Goal: Task Accomplishment & Management: Complete application form

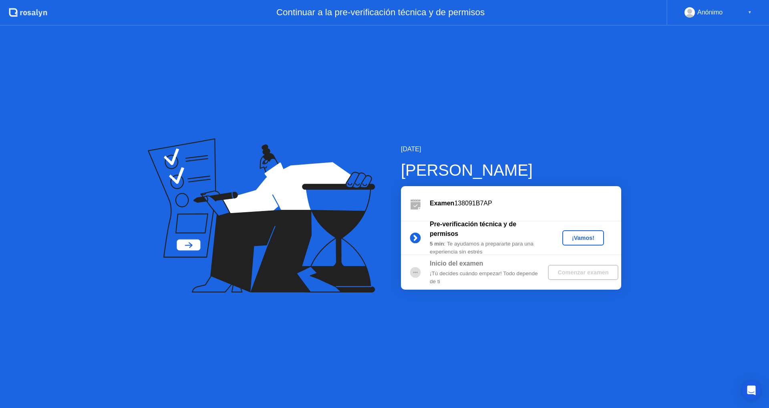
click at [348, 348] on div "[DATE] [PERSON_NAME] Examen 138091B7AP Pre-verificación técnica y de permisos 5…" at bounding box center [384, 217] width 769 height 382
click at [582, 242] on button "¡Vamos!" at bounding box center [584, 237] width 42 height 15
click at [583, 240] on div "¡Vamos!" at bounding box center [583, 237] width 35 height 6
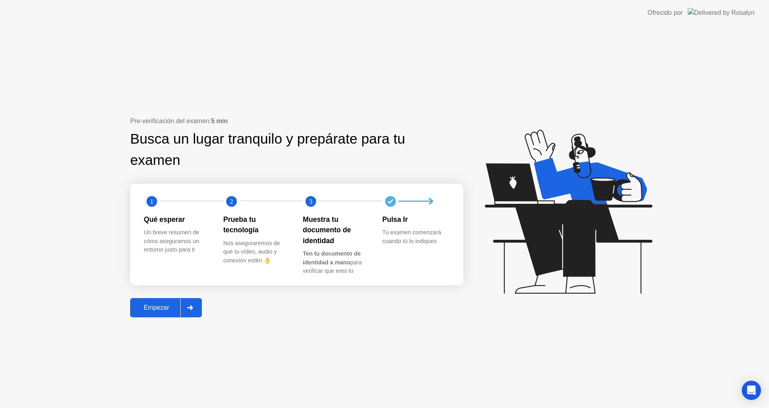
click at [169, 307] on div "Empezar" at bounding box center [157, 307] width 48 height 7
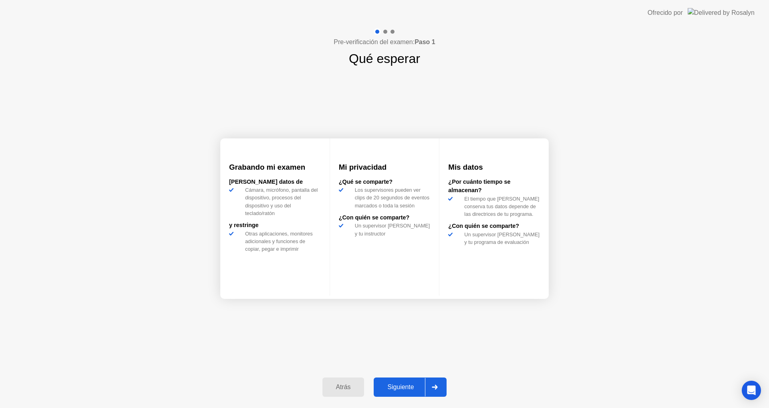
click at [273, 348] on div "Grabando mi examen [PERSON_NAME] datos [PERSON_NAME], micrófono, pantalla del d…" at bounding box center [384, 218] width 329 height 300
click at [396, 381] on button "Siguiente" at bounding box center [410, 386] width 73 height 19
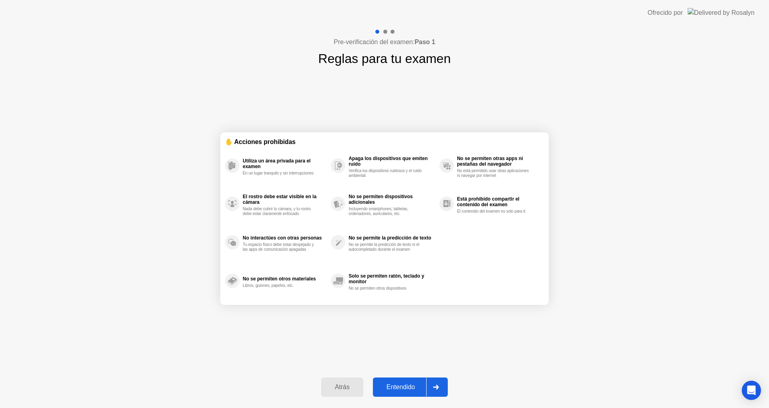
click at [375, 352] on div "✋ Acciones prohibidas Utiliza un área privada para el examen En un lugar tranqu…" at bounding box center [384, 218] width 329 height 300
click at [391, 385] on div "Entendido" at bounding box center [400, 386] width 51 height 7
select select "**********"
select select "*******"
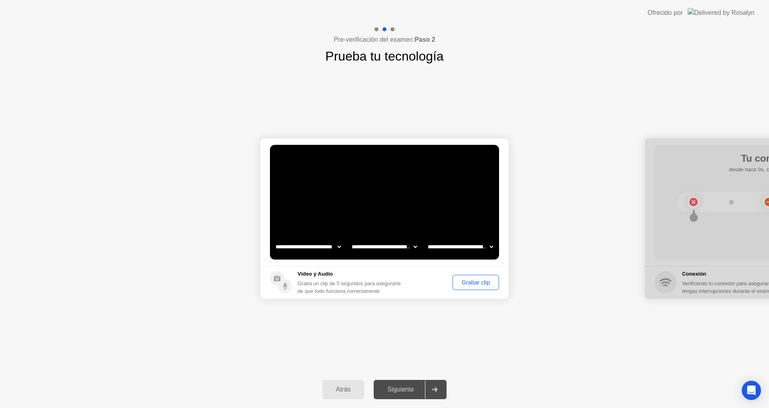
click at [476, 247] on select "**********" at bounding box center [460, 246] width 69 height 16
click at [474, 244] on select "**********" at bounding box center [460, 246] width 69 height 16
click at [387, 244] on select "**********" at bounding box center [384, 246] width 69 height 16
click at [453, 281] on button "Grabar clip" at bounding box center [476, 281] width 46 height 15
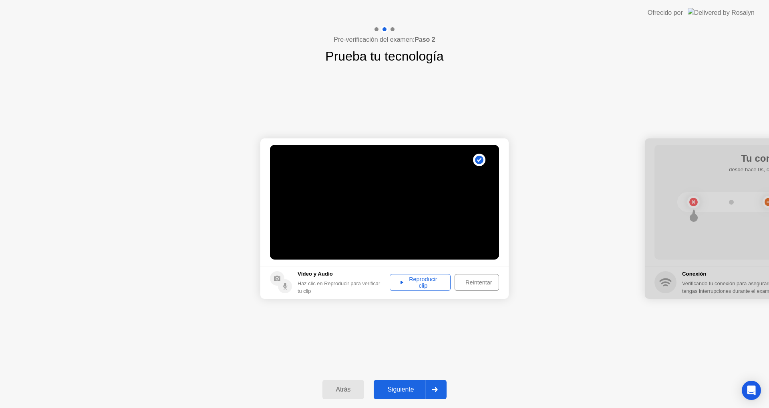
click at [402, 282] on icon at bounding box center [402, 281] width 3 height 3
click at [380, 288] on div "Haz clic en Reproducir para verificar tu clip" at bounding box center [342, 286] width 88 height 15
click at [459, 285] on div "Reintentar" at bounding box center [479, 282] width 42 height 6
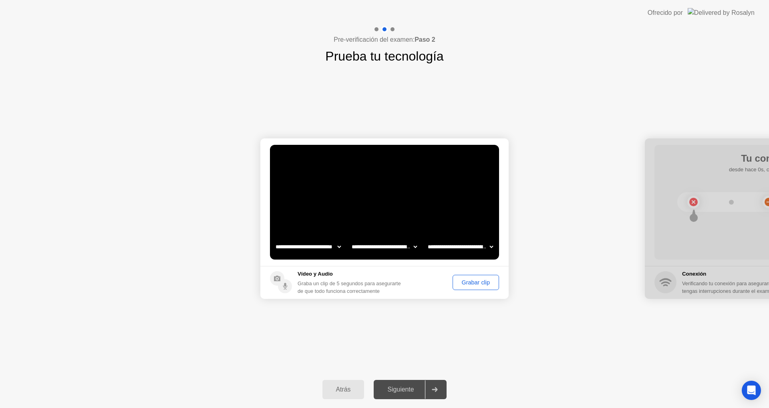
click at [453, 278] on button "Grabar clip" at bounding box center [476, 281] width 46 height 15
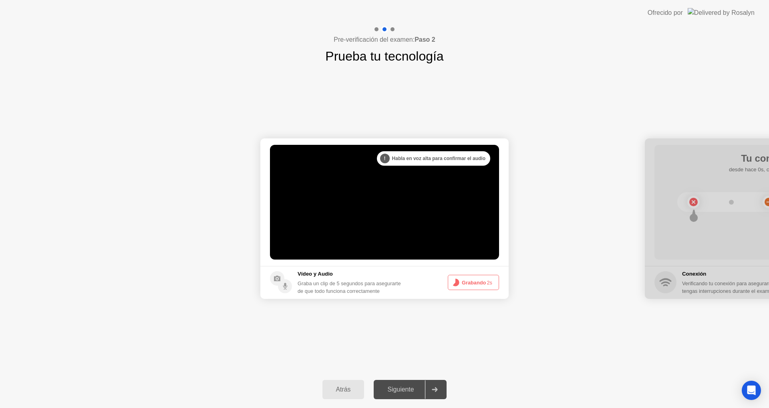
click at [453, 286] on icon at bounding box center [456, 282] width 10 height 10
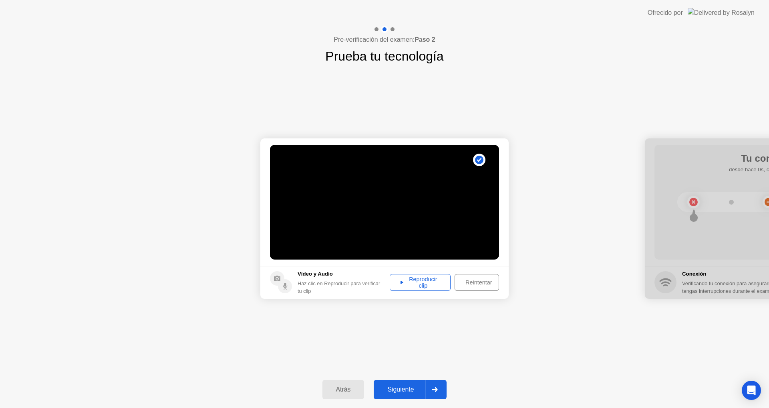
click at [419, 286] on div "Reproducir clip" at bounding box center [420, 282] width 55 height 13
click at [463, 288] on button "Reintentar" at bounding box center [477, 282] width 44 height 17
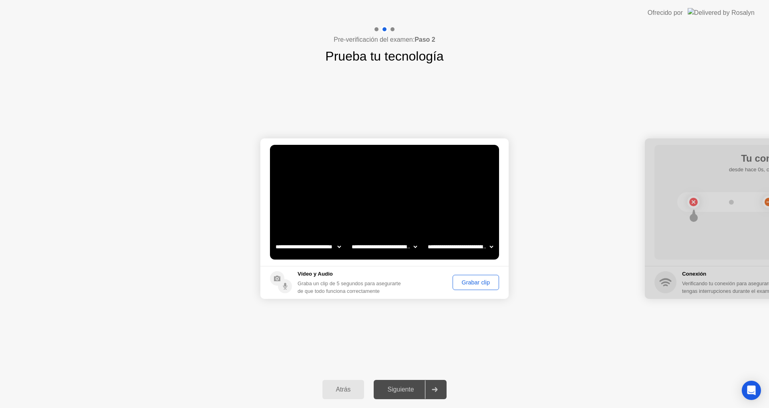
click at [400, 385] on div "Siguiente" at bounding box center [400, 388] width 49 height 7
click at [464, 285] on div "Grabar clip" at bounding box center [476, 282] width 41 height 6
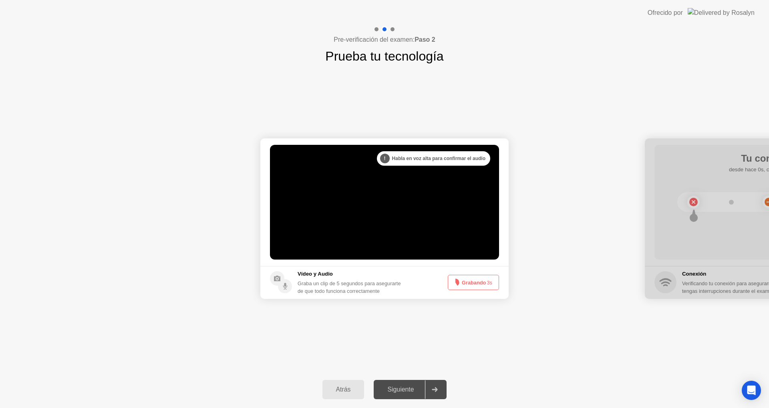
click at [459, 284] on icon at bounding box center [456, 282] width 10 height 10
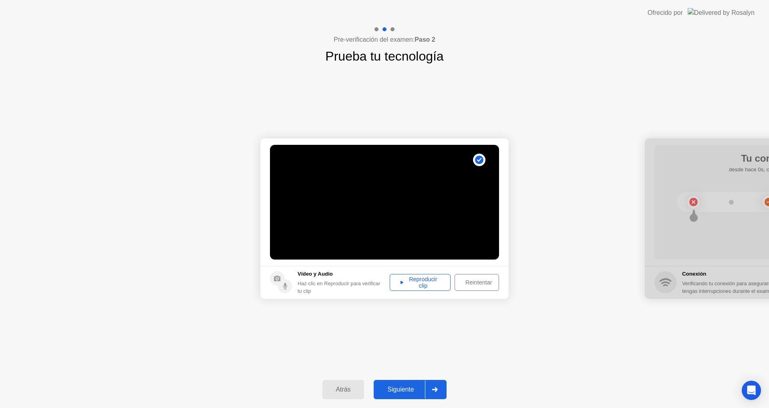
click at [418, 276] on div "Reproducir clip" at bounding box center [420, 282] width 55 height 13
click at [425, 279] on div "Reproducir clip" at bounding box center [420, 282] width 55 height 13
click at [470, 285] on div "Reintentar" at bounding box center [479, 282] width 42 height 6
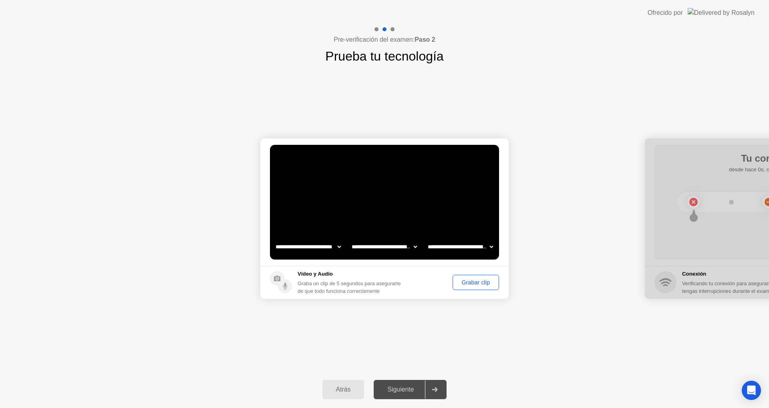
click at [469, 285] on div "Grabar clip" at bounding box center [476, 282] width 41 height 6
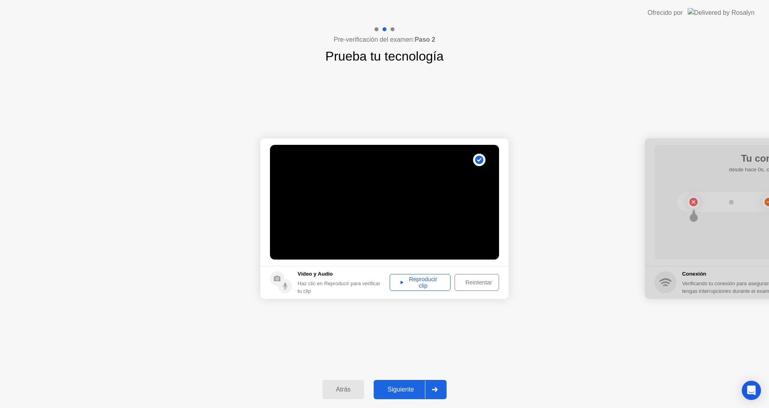
click at [462, 284] on div "Reintentar" at bounding box center [479, 282] width 42 height 6
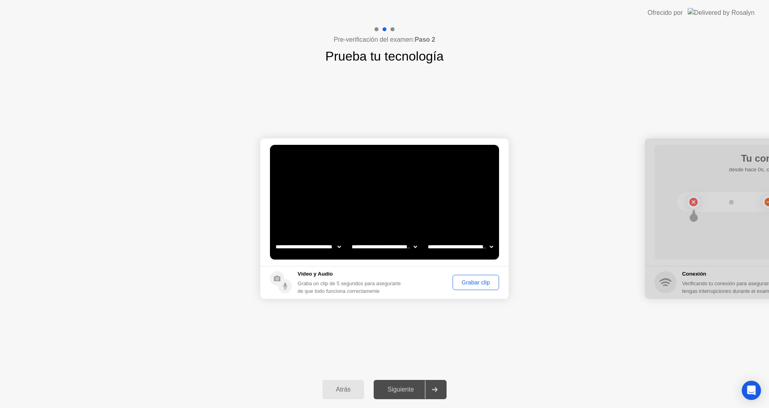
click at [416, 389] on div "Siguiente" at bounding box center [400, 388] width 49 height 7
click at [470, 284] on div "Grabar clip" at bounding box center [476, 282] width 41 height 6
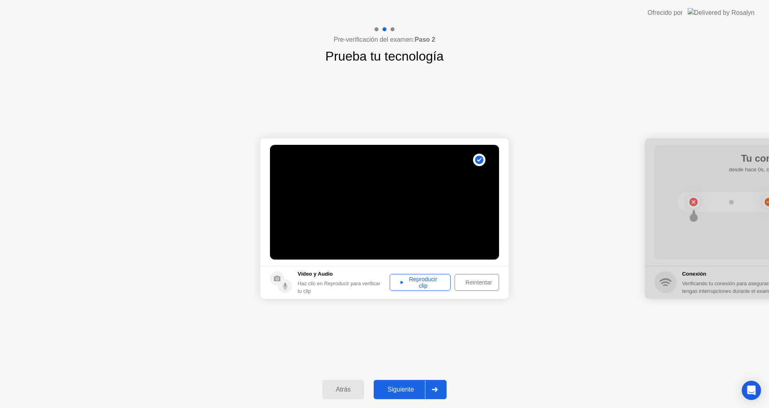
click at [410, 386] on div "Siguiente" at bounding box center [400, 388] width 49 height 7
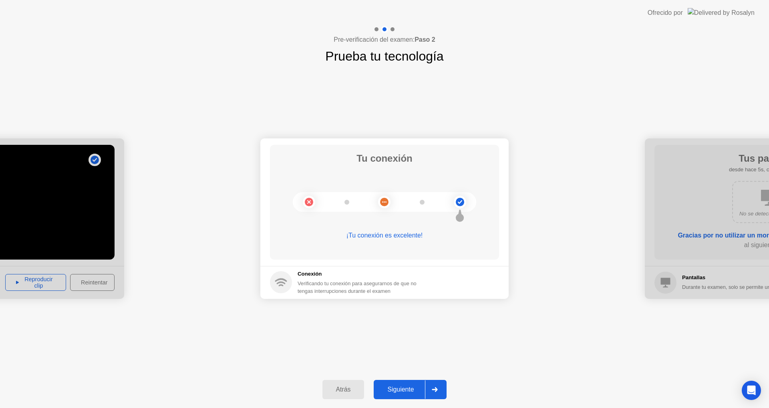
click at [396, 380] on button "Siguiente" at bounding box center [410, 388] width 73 height 19
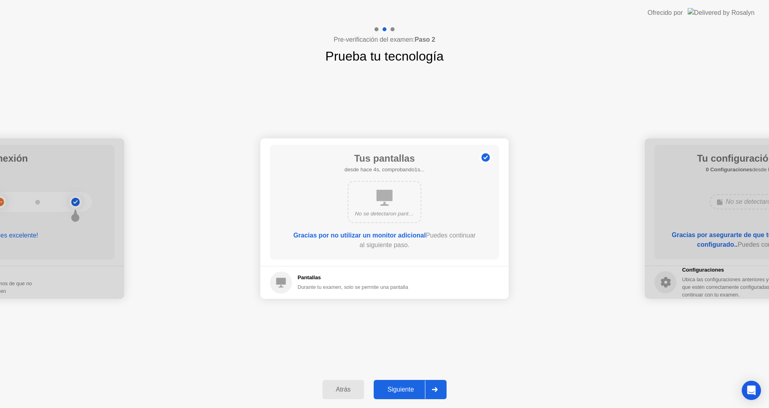
click at [399, 393] on div "Siguiente" at bounding box center [400, 388] width 49 height 7
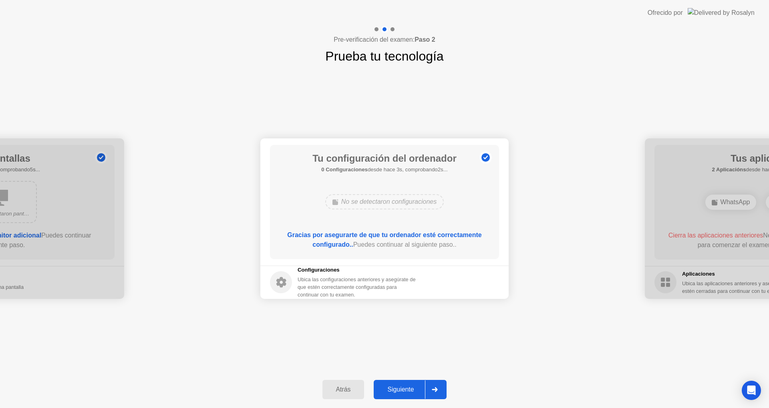
click at [403, 388] on div "Siguiente" at bounding box center [400, 388] width 49 height 7
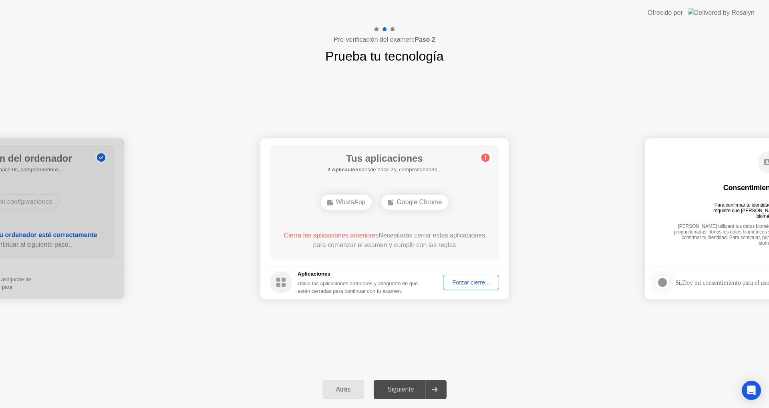
click at [457, 285] on div "Forzar cierre..." at bounding box center [471, 282] width 50 height 6
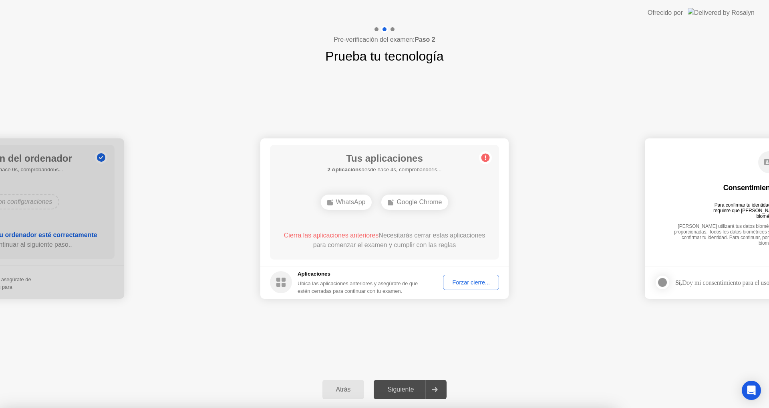
drag, startPoint x: 349, startPoint y: 246, endPoint x: 349, endPoint y: 255, distance: 9.2
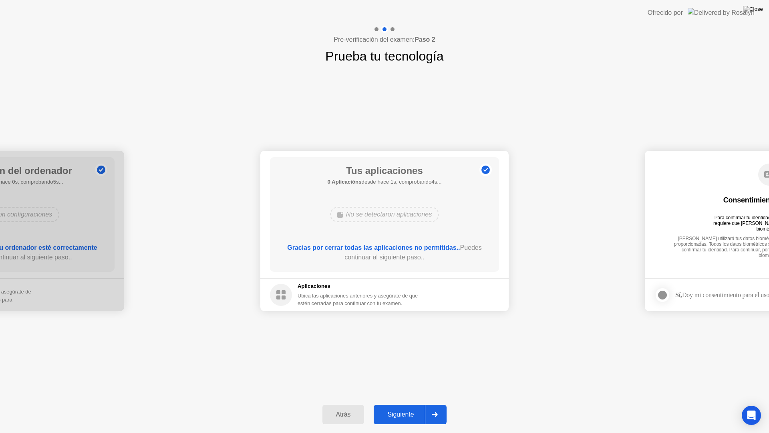
click at [350, 331] on div "**********" at bounding box center [384, 231] width 769 height 330
click at [343, 407] on div "Atrás" at bounding box center [343, 414] width 37 height 7
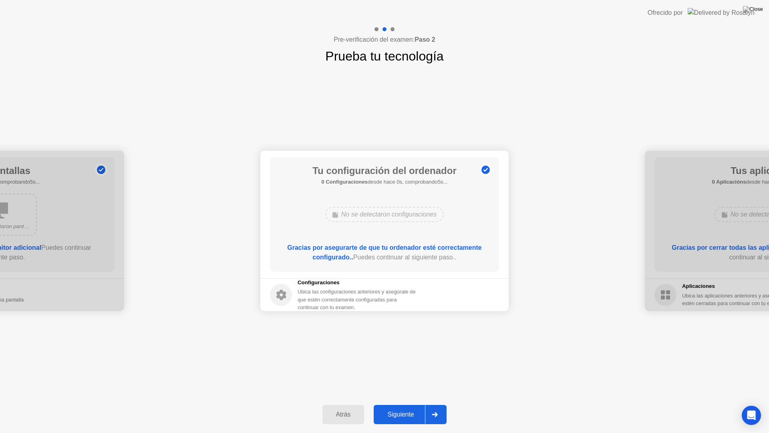
click at [397, 407] on div "Siguiente" at bounding box center [400, 414] width 49 height 7
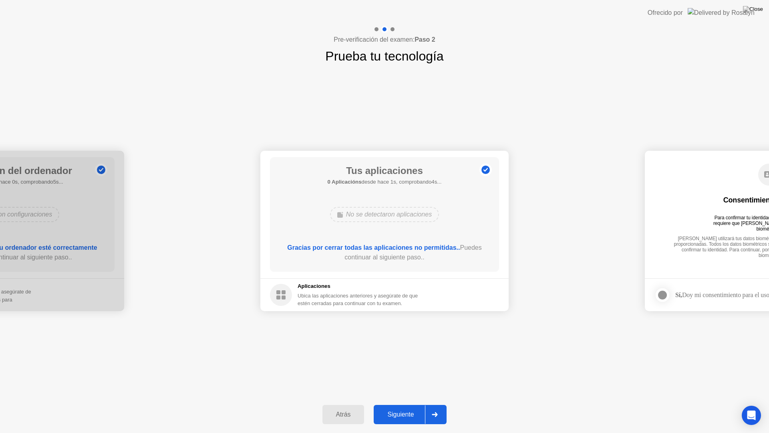
click at [397, 407] on div "Siguiente" at bounding box center [400, 414] width 49 height 7
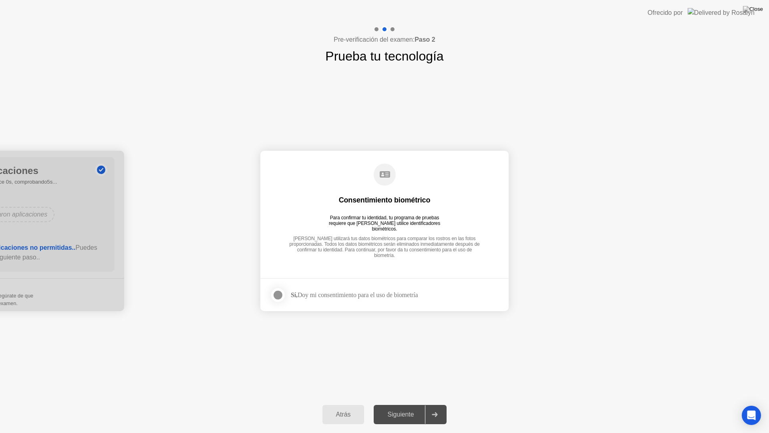
click at [282, 295] on div at bounding box center [278, 295] width 10 height 10
click at [418, 407] on div "Siguiente" at bounding box center [400, 414] width 49 height 7
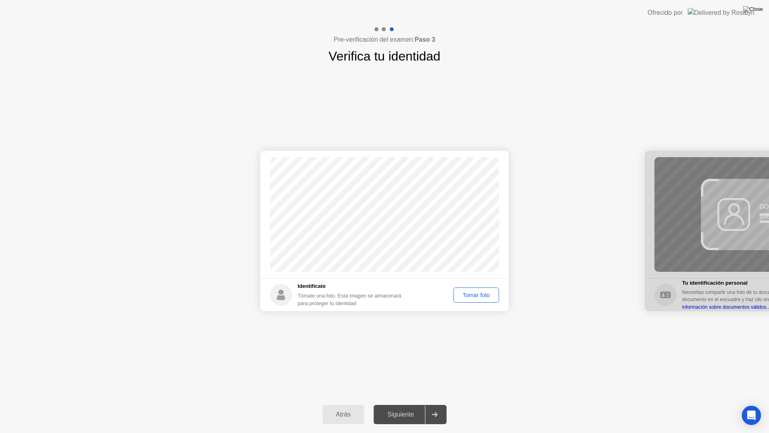
click at [473, 297] on div "Tomar foto" at bounding box center [476, 295] width 40 height 6
click at [466, 302] on button "Repetir" at bounding box center [480, 294] width 37 height 15
click at [474, 300] on button "Tomar foto" at bounding box center [477, 294] width 46 height 15
click at [403, 407] on div "Siguiente" at bounding box center [400, 414] width 49 height 7
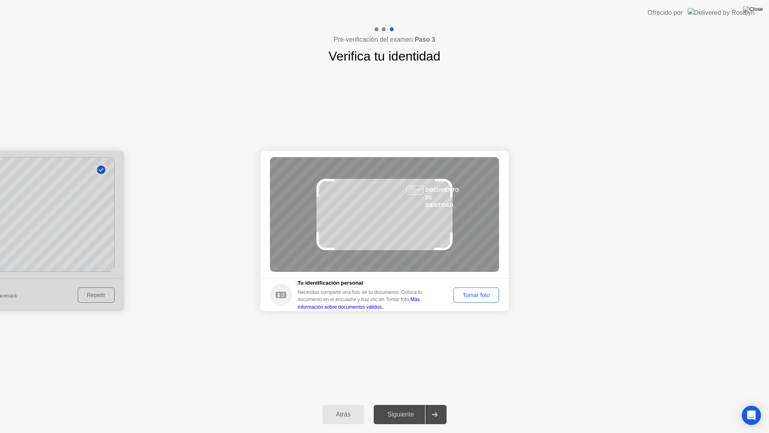
click at [383, 227] on div "DOCUMENTO DE IDENTIDAD" at bounding box center [384, 214] width 229 height 115
click at [381, 230] on div "DOCUMENTO DE IDENTIDAD" at bounding box center [384, 214] width 229 height 115
click at [463, 292] on div "Tomar foto" at bounding box center [476, 295] width 40 height 6
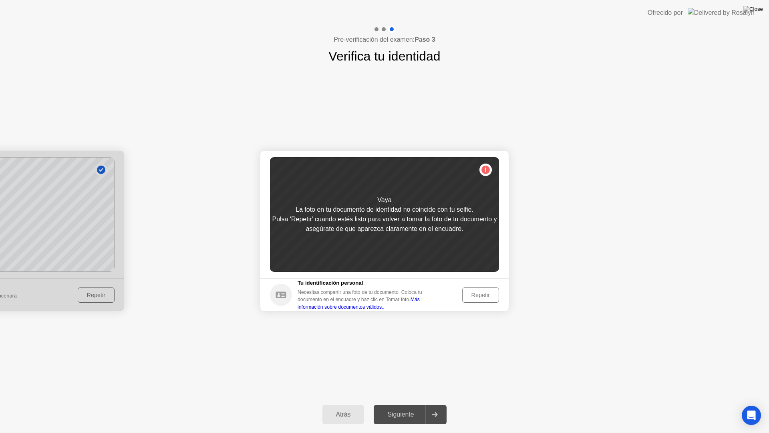
click at [96, 298] on div at bounding box center [0, 231] width 248 height 160
click at [345, 407] on div "Atrás" at bounding box center [343, 414] width 37 height 7
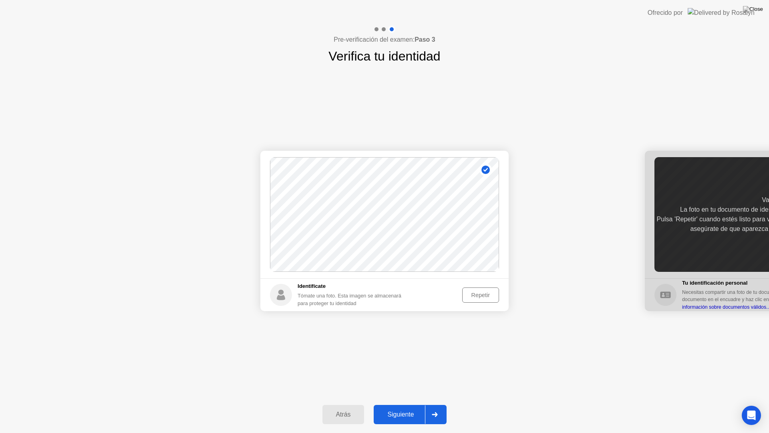
click at [481, 298] on div "Repetir" at bounding box center [480, 295] width 31 height 6
click at [477, 299] on button "Tomar foto" at bounding box center [477, 294] width 46 height 15
click at [477, 299] on button "Repetir" at bounding box center [480, 294] width 37 height 15
click at [477, 299] on button "Tomar foto" at bounding box center [477, 294] width 46 height 15
click at [405, 407] on button "Siguiente" at bounding box center [410, 414] width 73 height 19
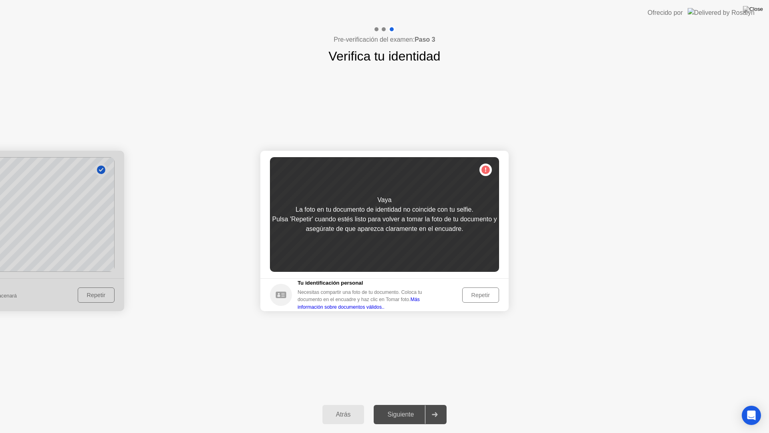
click at [479, 297] on div "Repetir" at bounding box center [480, 295] width 31 height 6
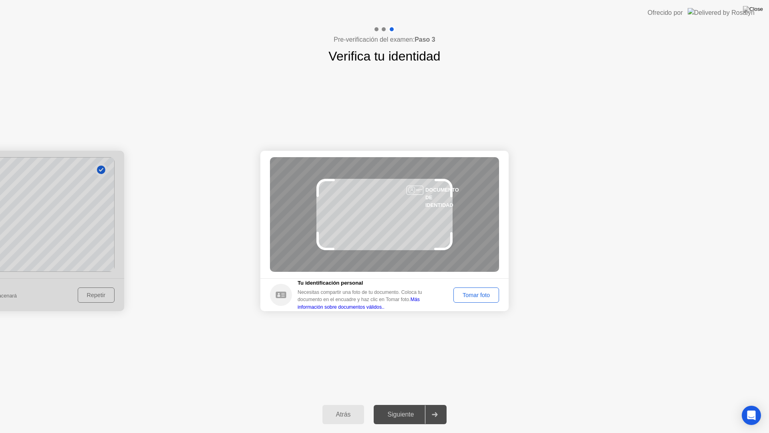
click at [384, 236] on div "DOCUMENTO DE IDENTIDAD" at bounding box center [384, 214] width 229 height 115
click at [464, 295] on div "Tomar foto" at bounding box center [476, 295] width 40 height 6
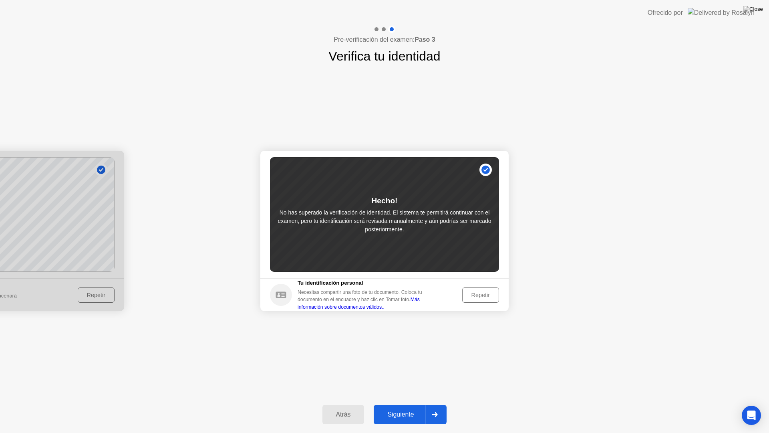
click at [478, 302] on button "Repetir" at bounding box center [480, 294] width 37 height 15
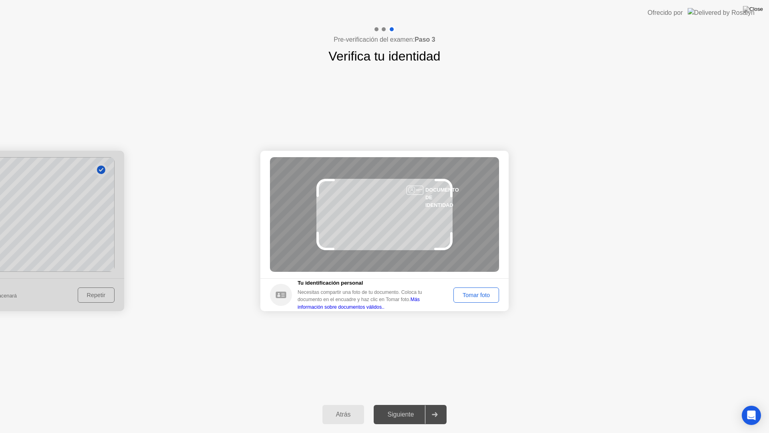
click at [462, 298] on div "Tomar foto" at bounding box center [476, 295] width 40 height 6
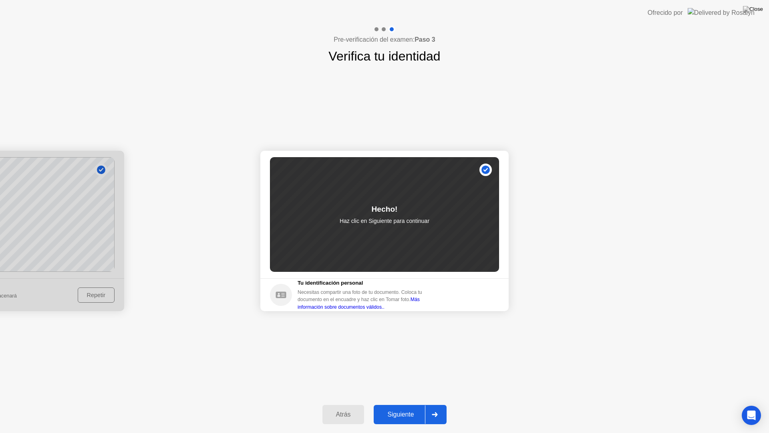
click at [380, 407] on div "Siguiente" at bounding box center [400, 414] width 49 height 7
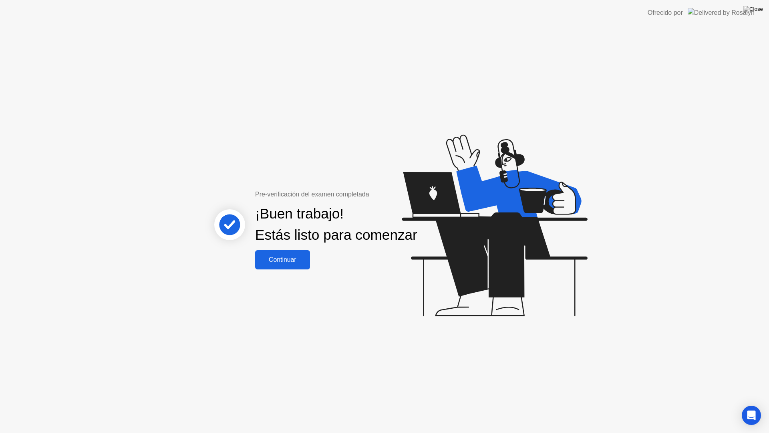
click at [292, 263] on div "Continuar" at bounding box center [283, 259] width 50 height 7
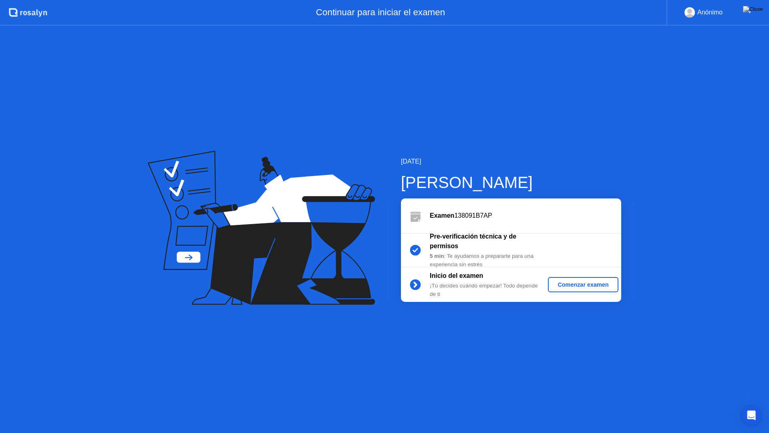
click at [594, 283] on div "Comenzar examen" at bounding box center [583, 284] width 64 height 6
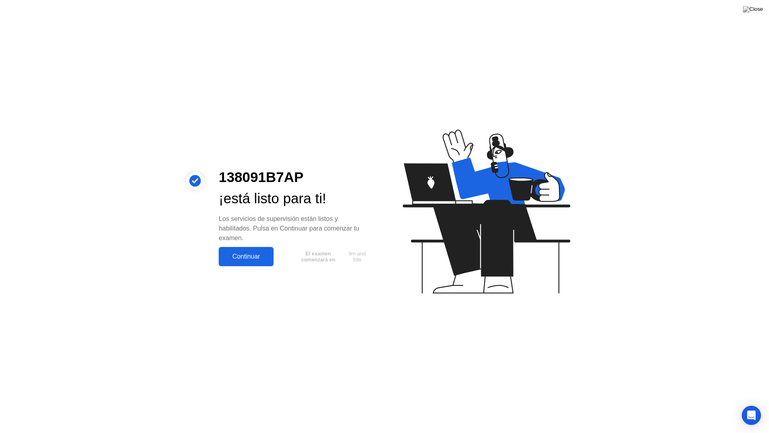
click at [258, 262] on button "Continuar" at bounding box center [246, 256] width 55 height 19
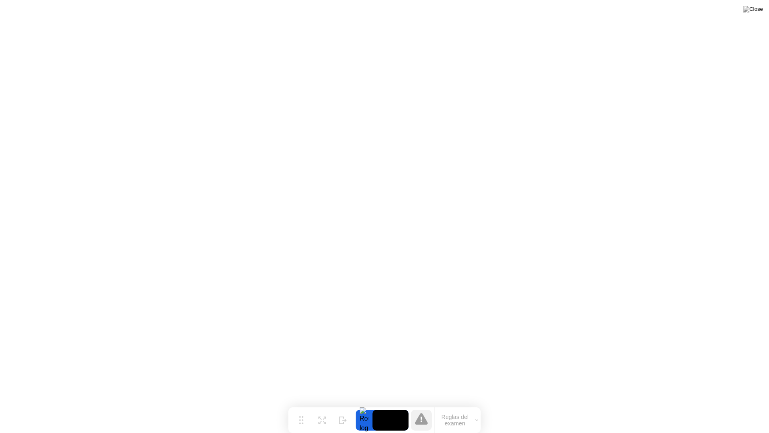
click at [386, 407] on video at bounding box center [391, 420] width 36 height 21
click at [441, 407] on button "Reglas del examen" at bounding box center [458, 420] width 46 height 14
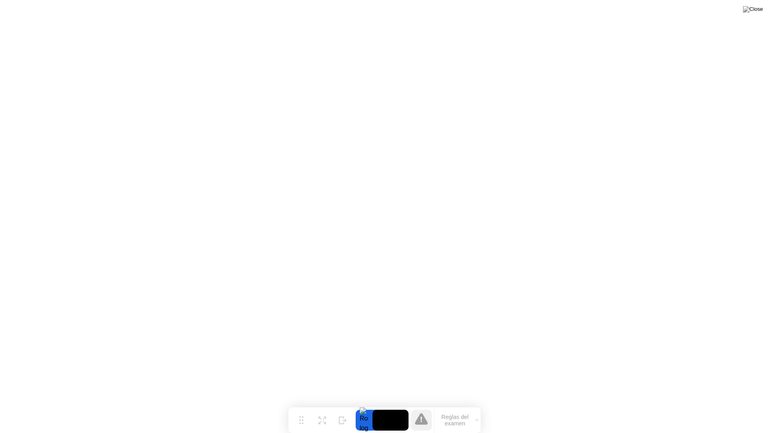
click at [369, 407] on div at bounding box center [364, 420] width 17 height 21
click at [325, 407] on icon at bounding box center [324, 419] width 3 height 3
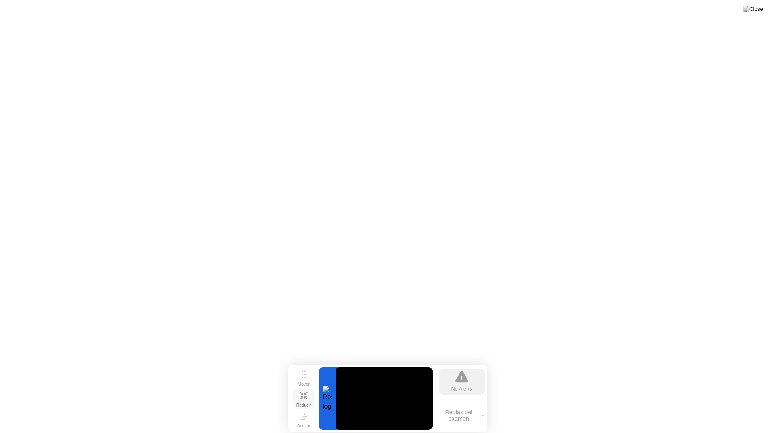
click at [463, 407] on button "Reglas del examen" at bounding box center [461, 415] width 51 height 14
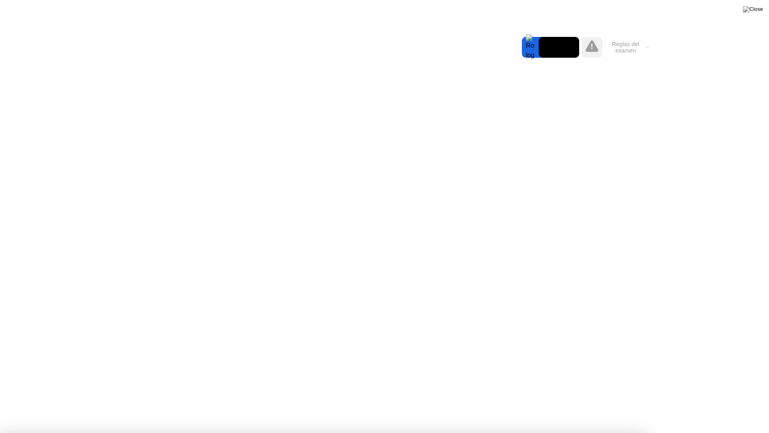
click at [589, 50] on icon at bounding box center [592, 46] width 13 height 12
